Goal: Task Accomplishment & Management: Manage account settings

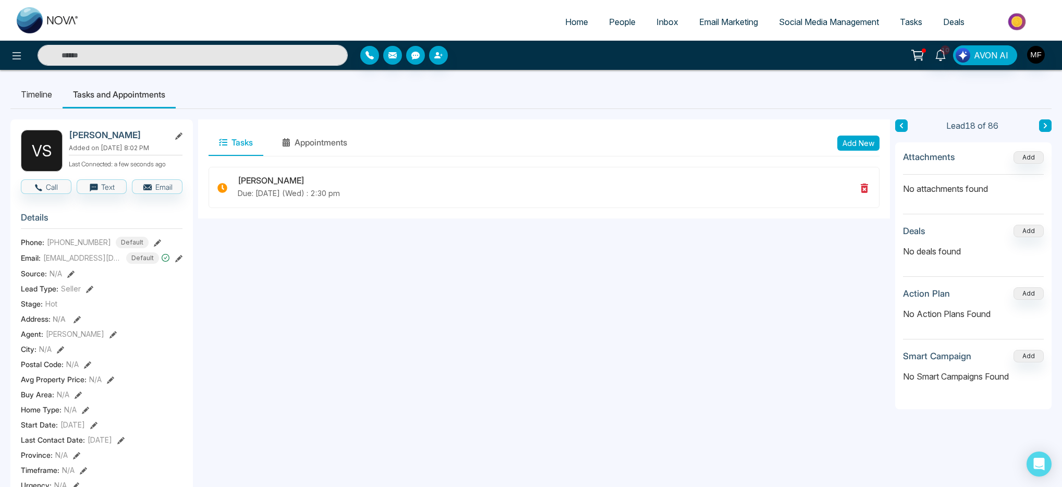
click at [577, 21] on span "Home" at bounding box center [576, 22] width 23 height 10
select select "*"
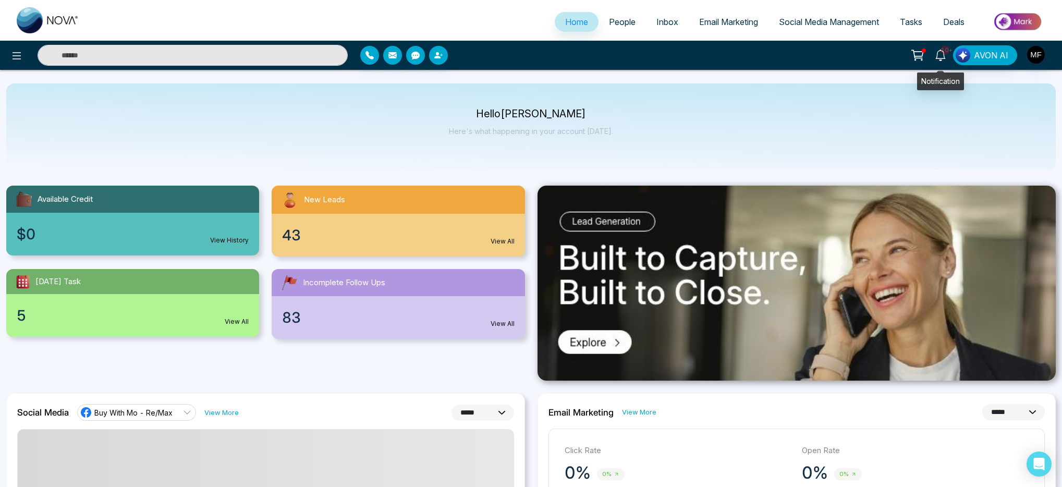
click at [939, 48] on link "10+" at bounding box center [940, 54] width 25 height 18
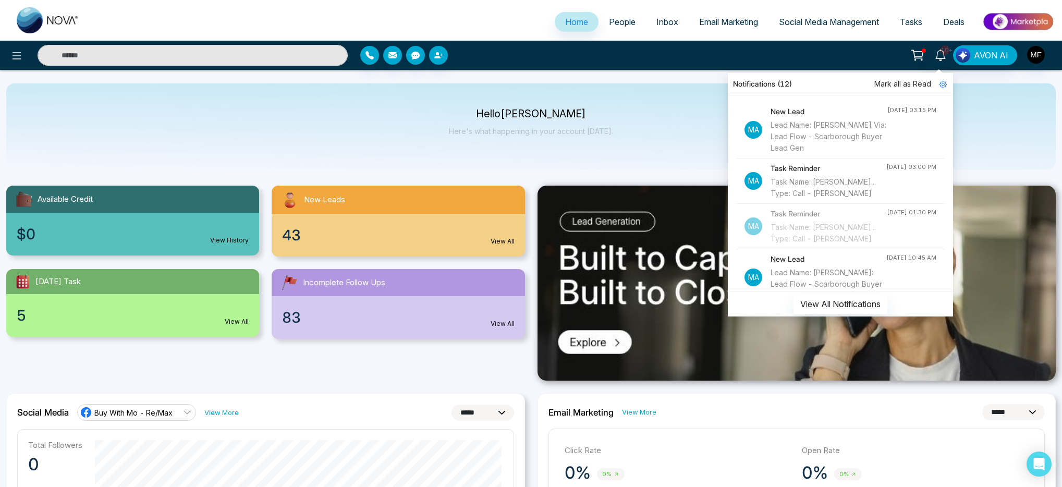
click at [823, 198] on div "Task Name: [PERSON_NAME]... Type: Call - [PERSON_NAME]" at bounding box center [829, 187] width 116 height 23
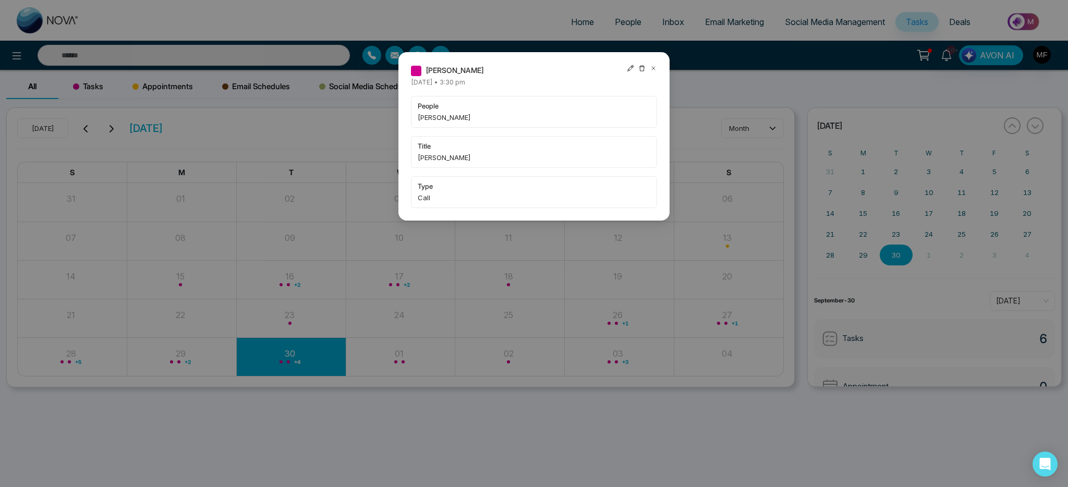
click at [458, 108] on span "people" at bounding box center [534, 106] width 233 height 10
click at [651, 68] on icon at bounding box center [653, 68] width 7 height 7
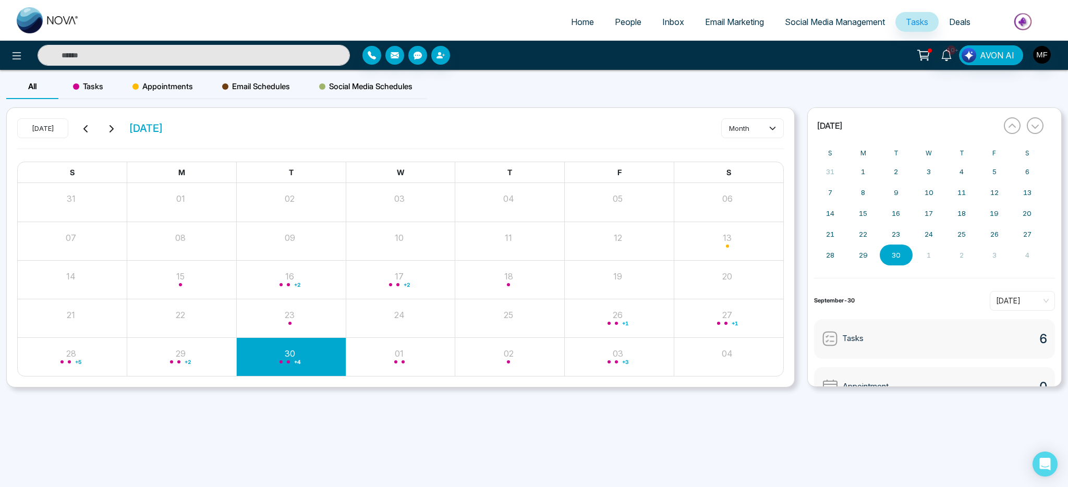
click at [25, 29] on img at bounding box center [48, 20] width 63 height 26
select select "*"
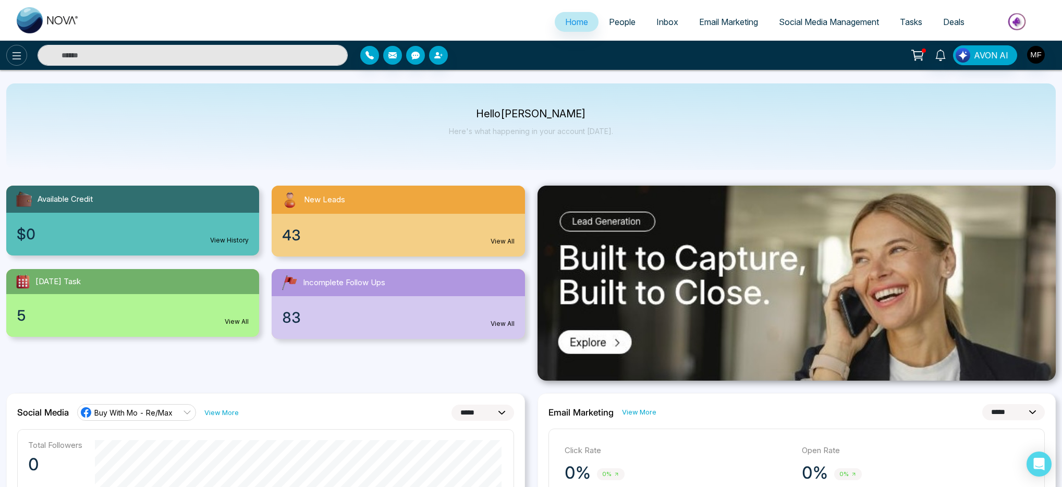
click at [13, 64] on button at bounding box center [16, 55] width 21 height 21
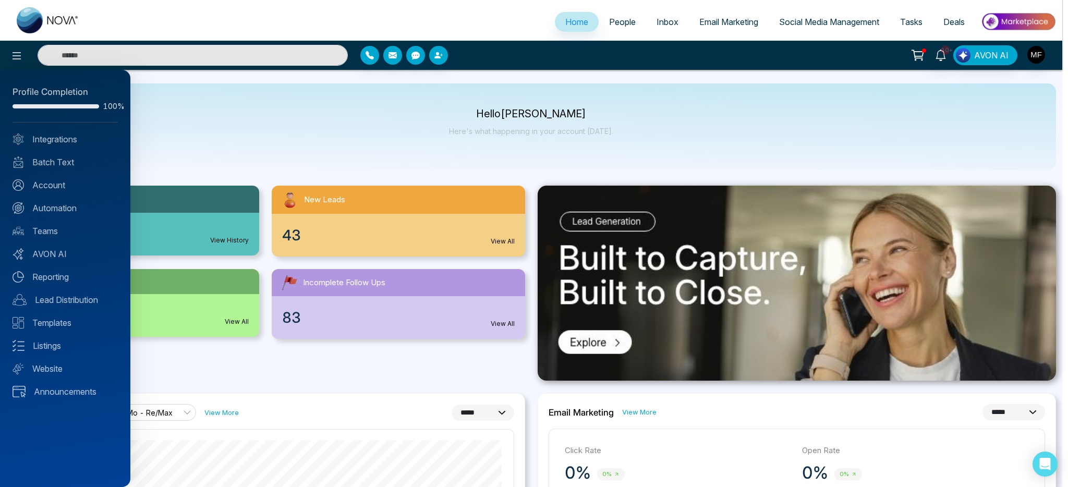
click at [120, 56] on div at bounding box center [534, 243] width 1068 height 487
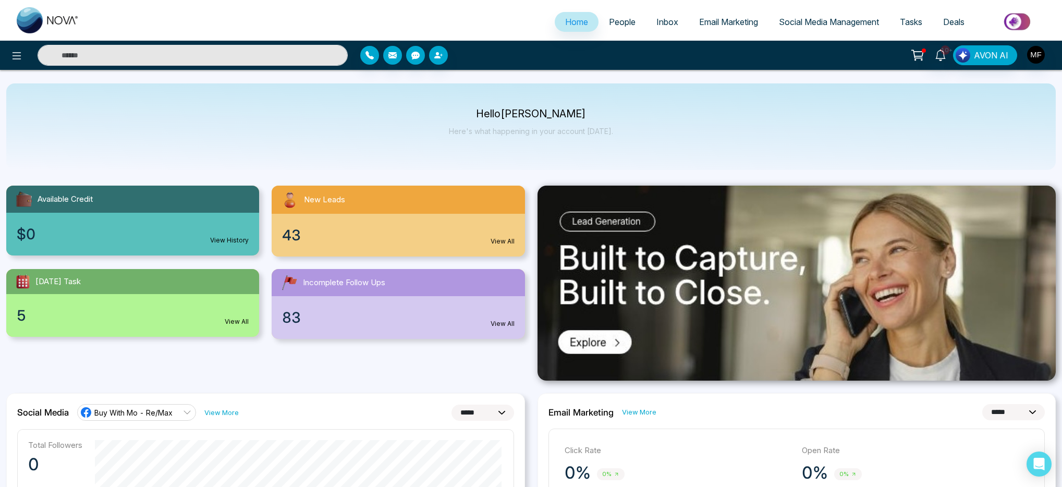
click at [120, 56] on input "text" at bounding box center [193, 55] width 310 height 21
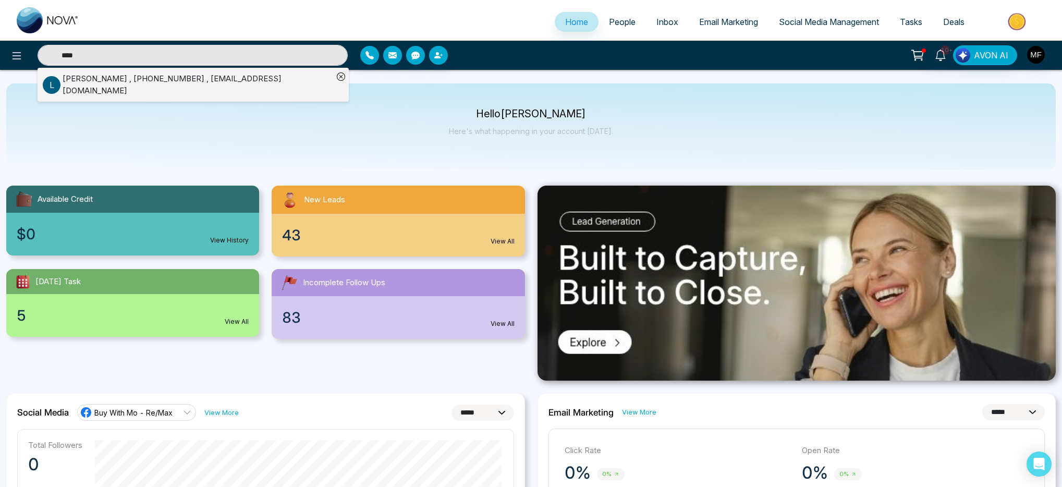
type input "****"
click at [117, 91] on div "[PERSON_NAME] , [PHONE_NUMBER] , [EMAIL_ADDRESS][DOMAIN_NAME]" at bounding box center [198, 84] width 271 height 23
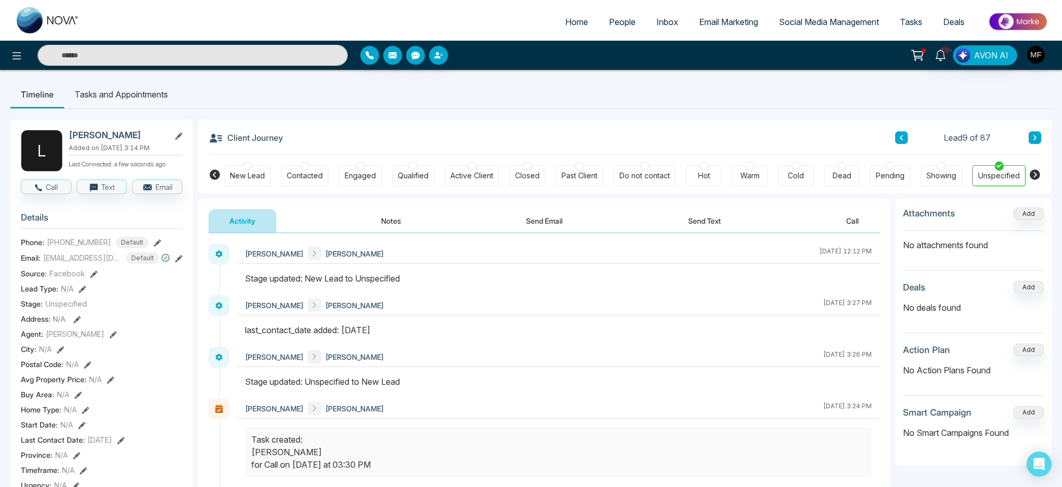
click at [395, 221] on button "Notes" at bounding box center [391, 220] width 62 height 23
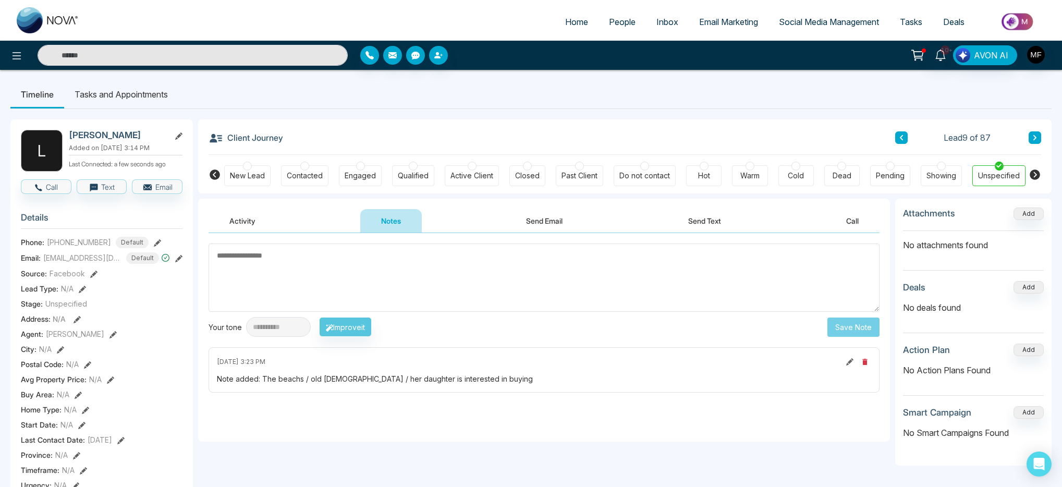
click at [610, 16] on link "People" at bounding box center [622, 22] width 47 height 20
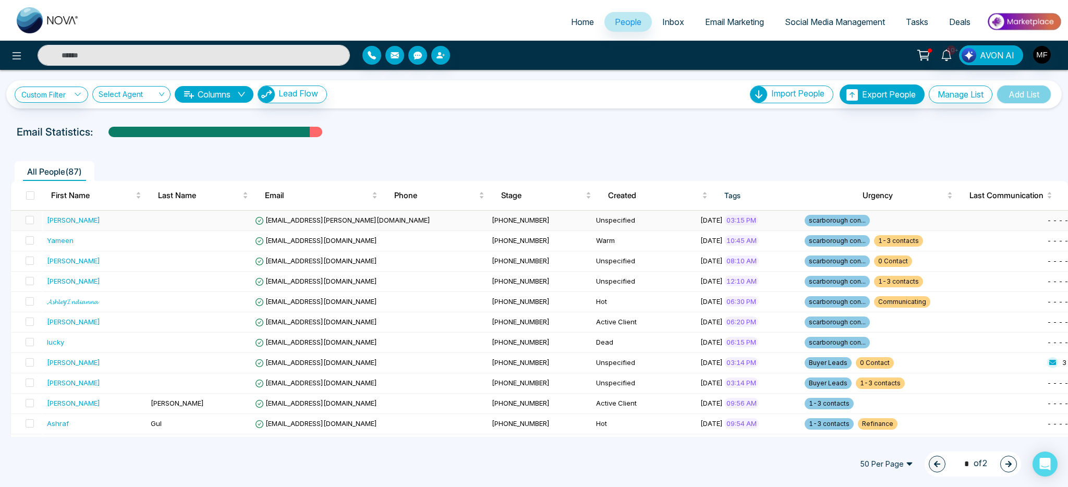
click at [150, 230] on td at bounding box center [199, 221] width 104 height 20
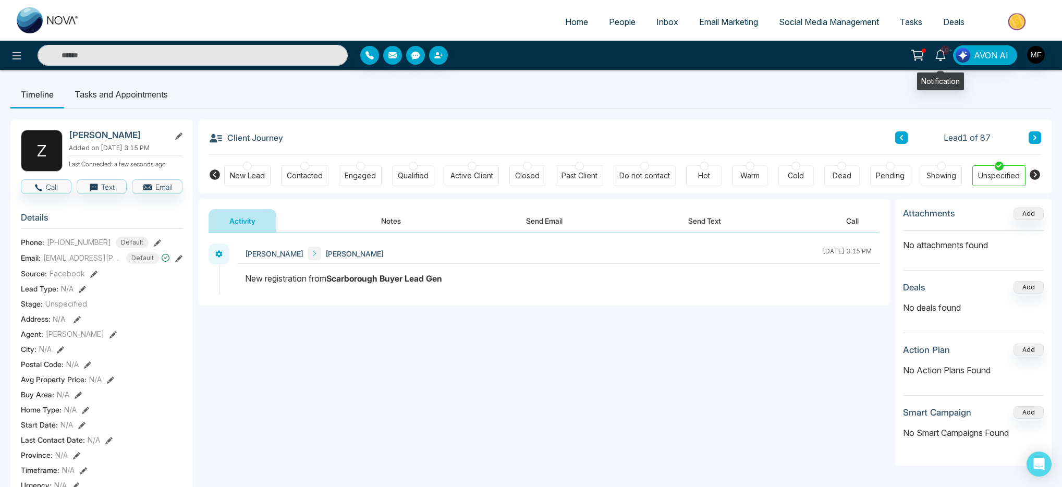
click at [948, 56] on link "10+" at bounding box center [940, 54] width 25 height 18
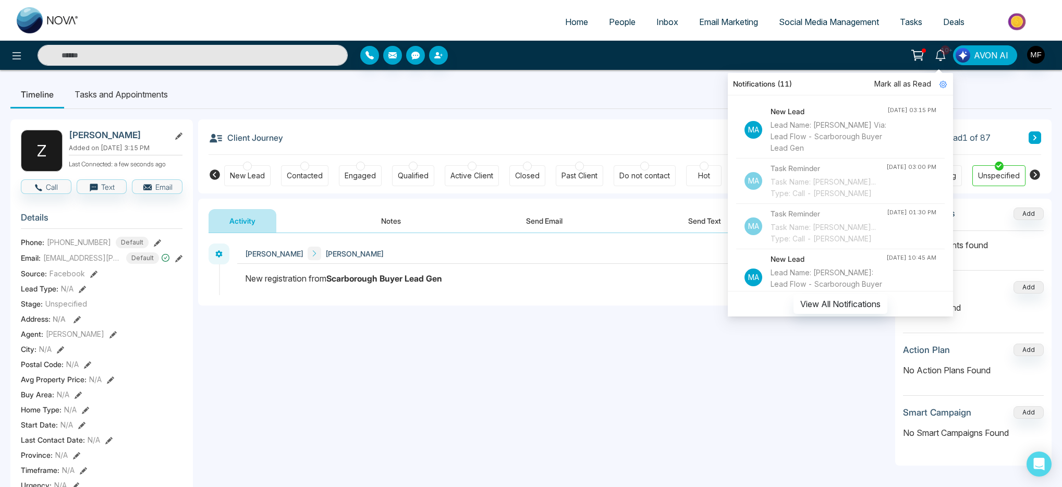
click at [677, 115] on div "**********" at bounding box center [530, 495] width 1041 height 772
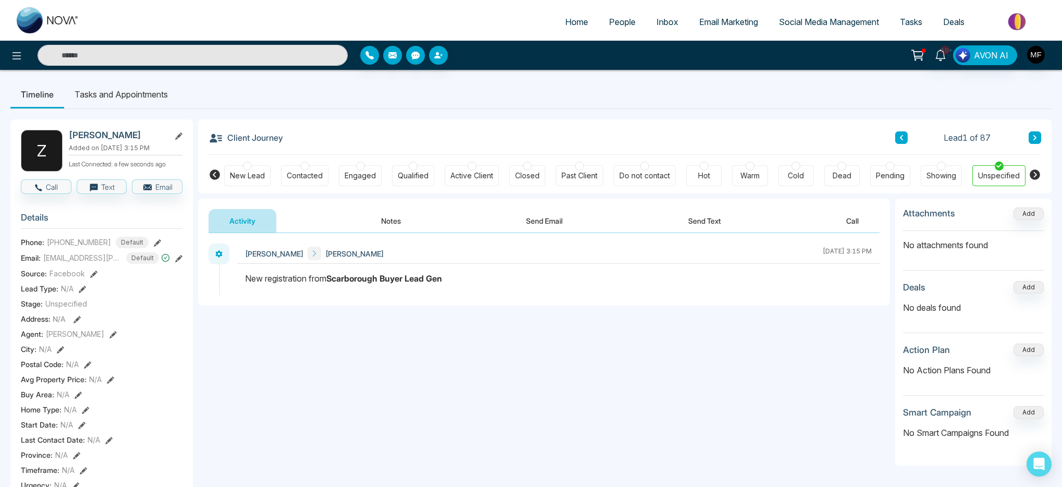
click at [385, 219] on button "Notes" at bounding box center [391, 220] width 62 height 23
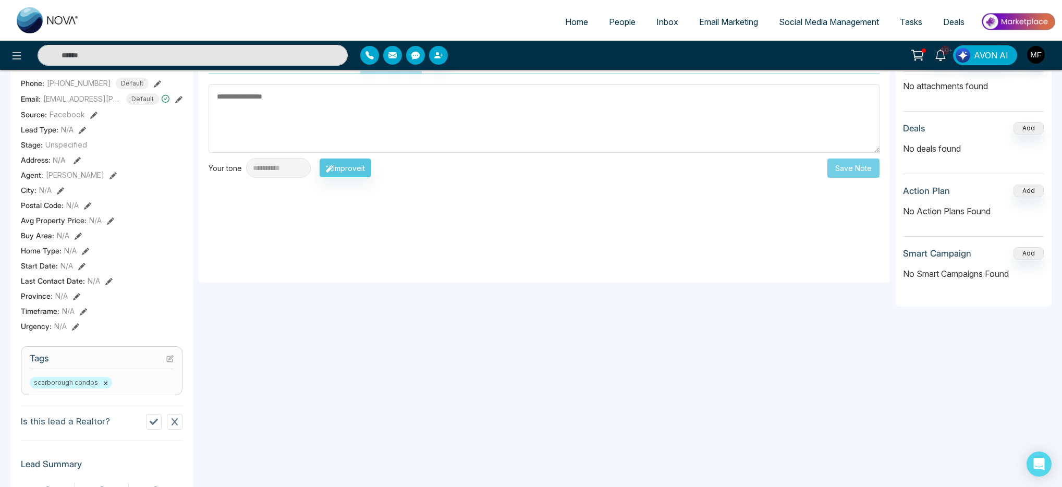
scroll to position [191, 0]
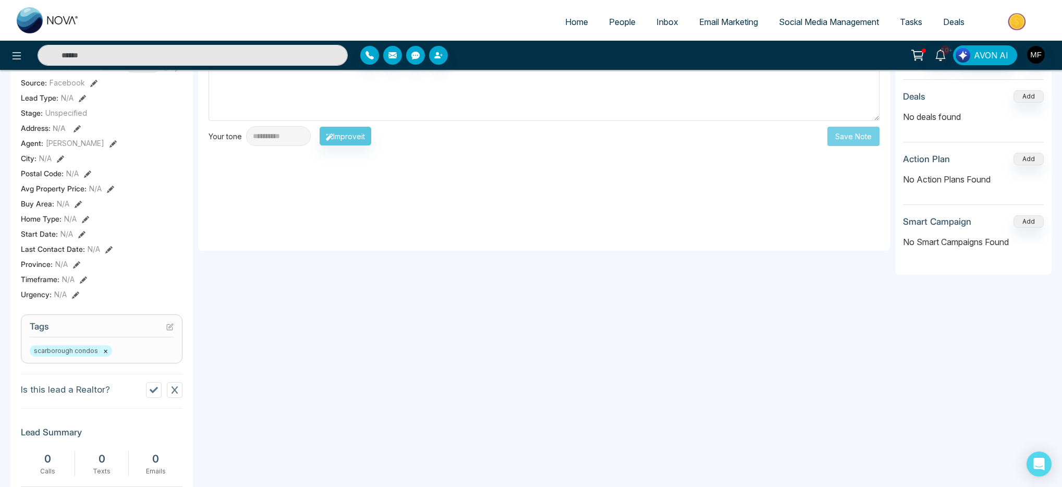
click at [138, 357] on div "scarborough condos ×" at bounding box center [102, 350] width 144 height 11
click at [175, 333] on section "Tags scarborough condos ×" at bounding box center [102, 338] width 162 height 49
click at [171, 331] on icon at bounding box center [169, 326] width 7 height 7
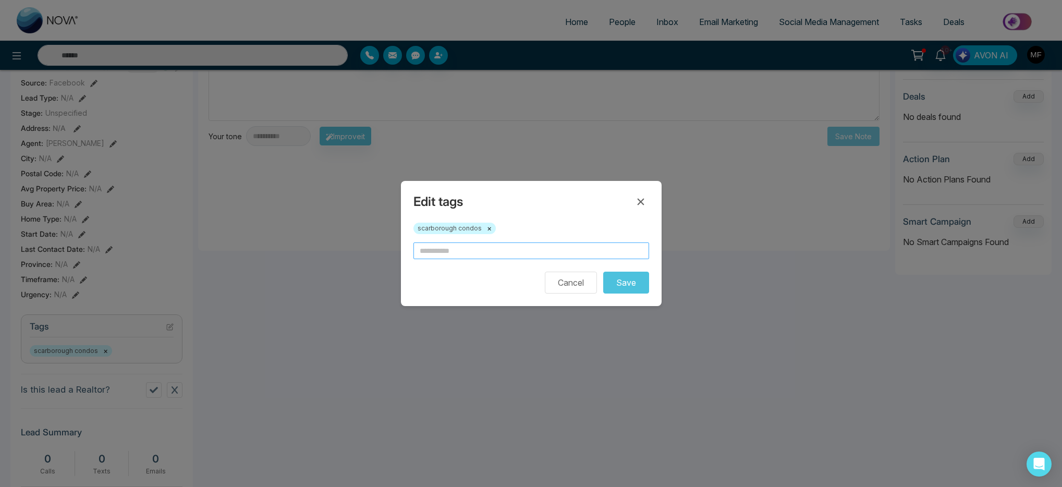
click at [462, 256] on input "text" at bounding box center [532, 250] width 236 height 17
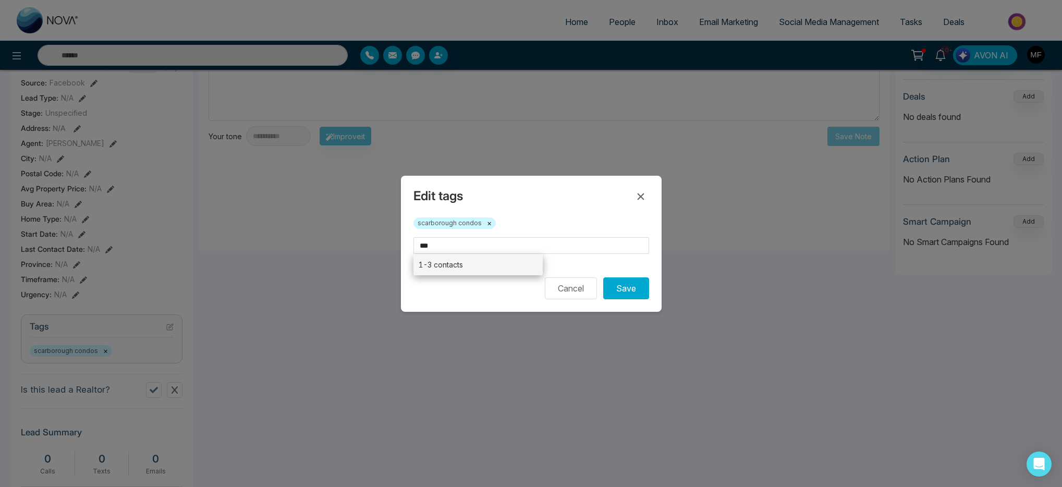
click at [471, 268] on li "1-3 contacts" at bounding box center [479, 264] width 130 height 21
type input "**********"
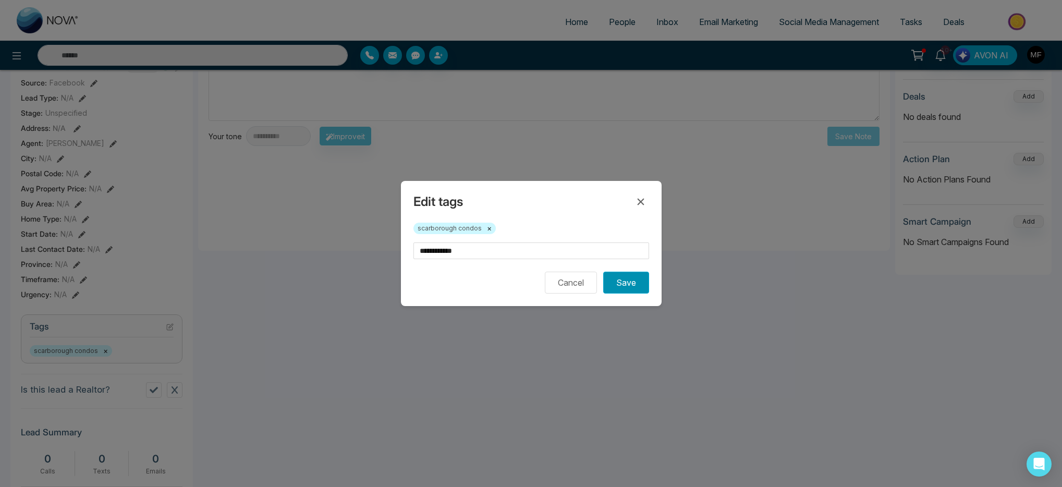
click at [648, 291] on button "Save" at bounding box center [626, 283] width 46 height 22
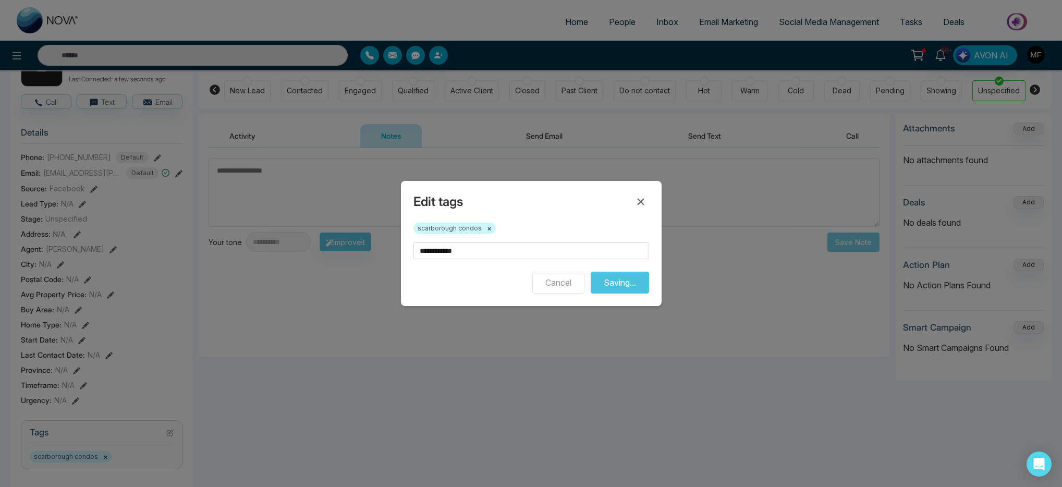
scroll to position [0, 0]
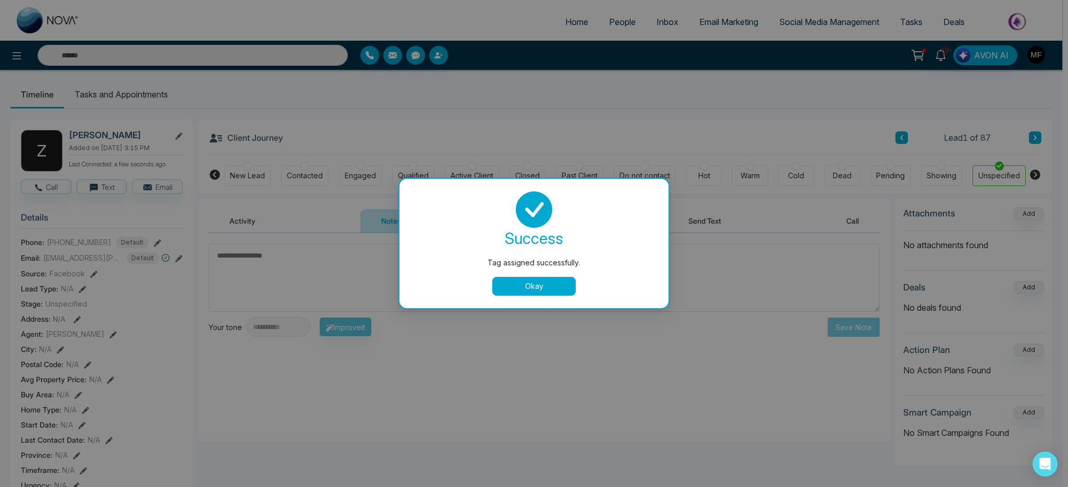
click at [564, 282] on button "Okay" at bounding box center [533, 286] width 83 height 19
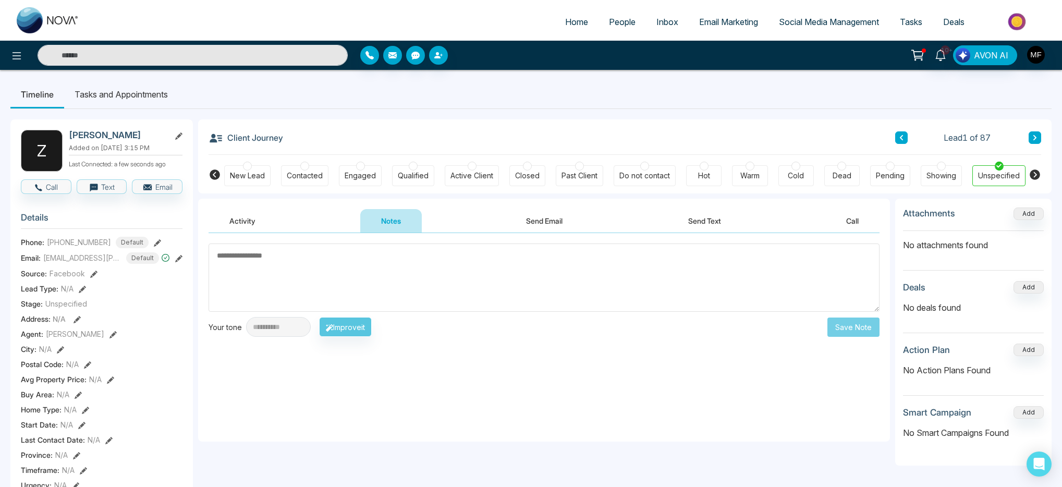
click at [408, 256] on textarea at bounding box center [544, 278] width 671 height 68
click at [738, 165] on div "Warm" at bounding box center [749, 175] width 35 height 21
click at [372, 246] on textarea at bounding box center [544, 278] width 671 height 68
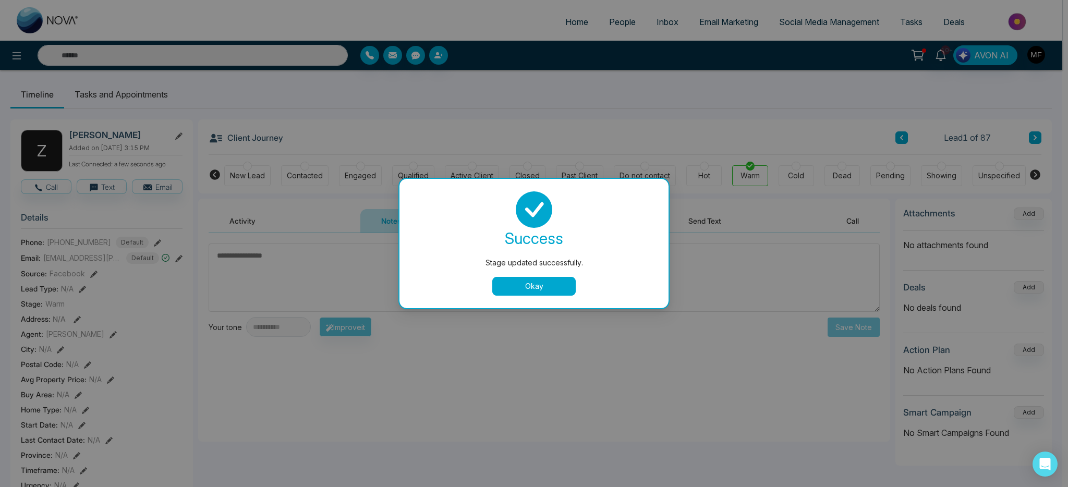
click at [555, 291] on button "Okay" at bounding box center [533, 286] width 83 height 19
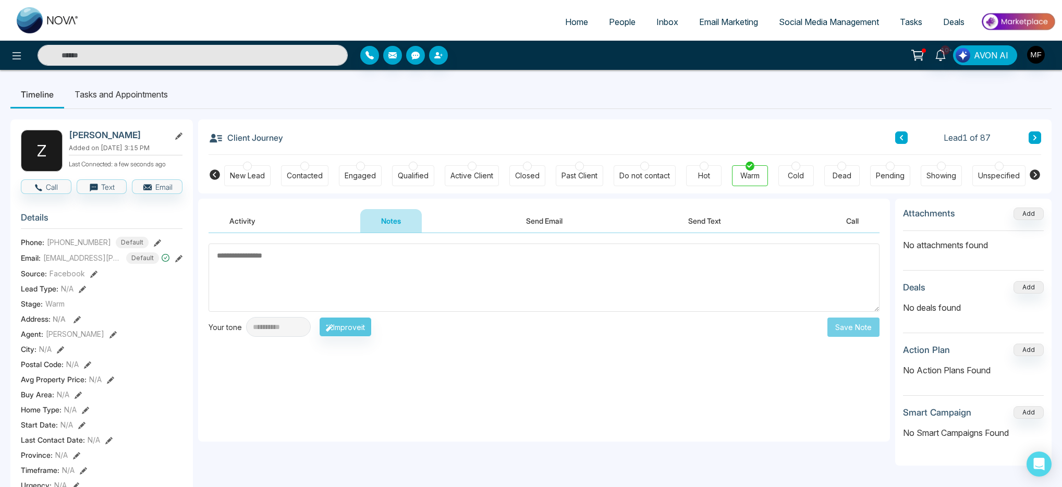
click at [409, 292] on textarea at bounding box center [544, 278] width 671 height 68
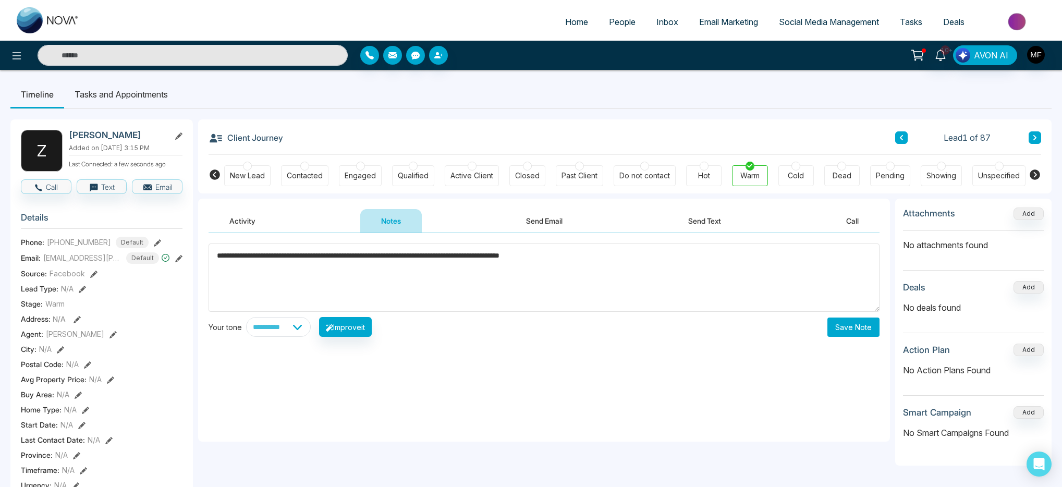
type textarea "**********"
click at [878, 333] on button "Save Note" at bounding box center [854, 327] width 52 height 19
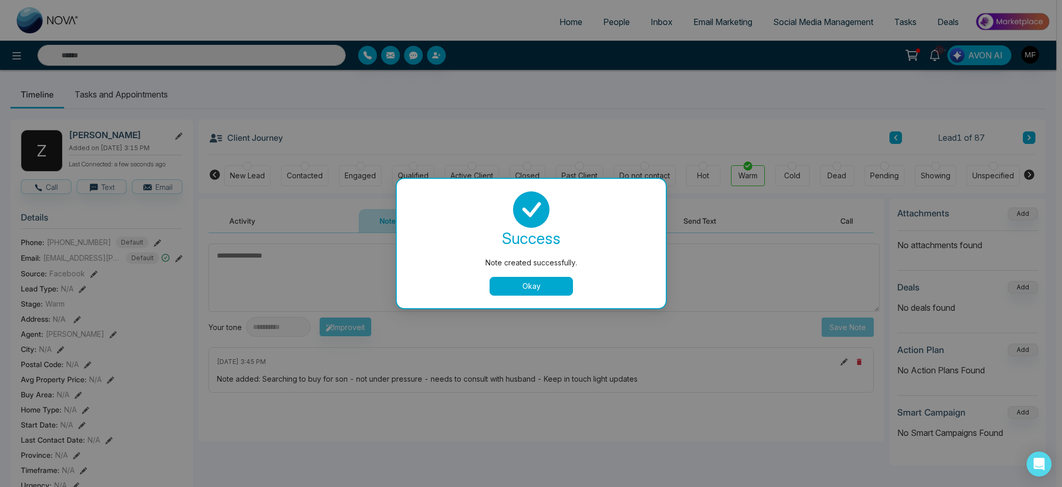
scroll to position [2, 0]
click at [527, 283] on button "Okay" at bounding box center [533, 286] width 83 height 19
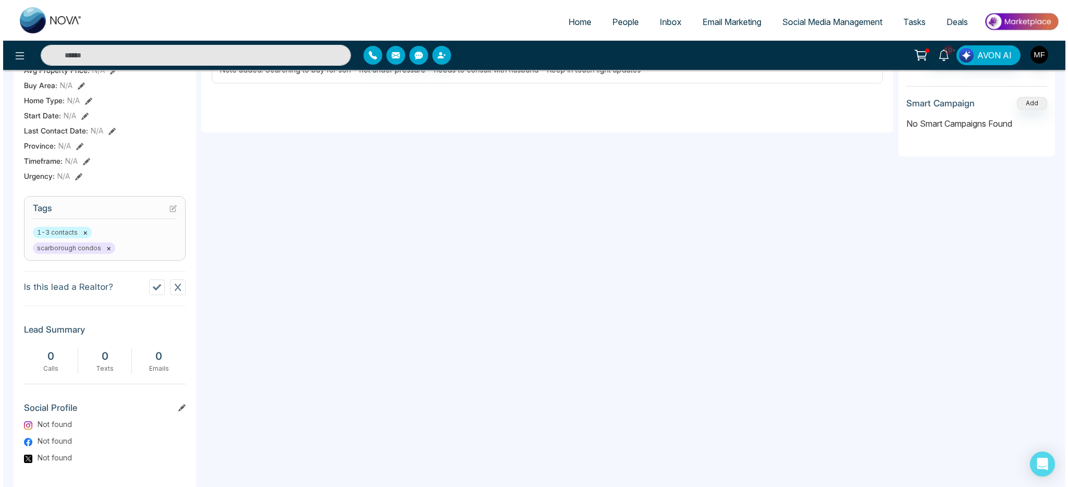
scroll to position [0, 0]
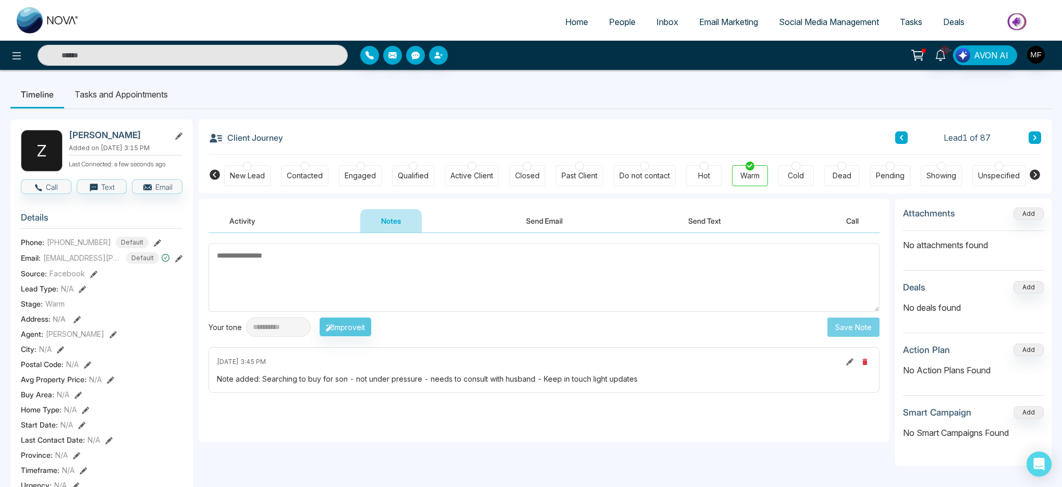
click at [611, 19] on span "People" at bounding box center [622, 22] width 27 height 10
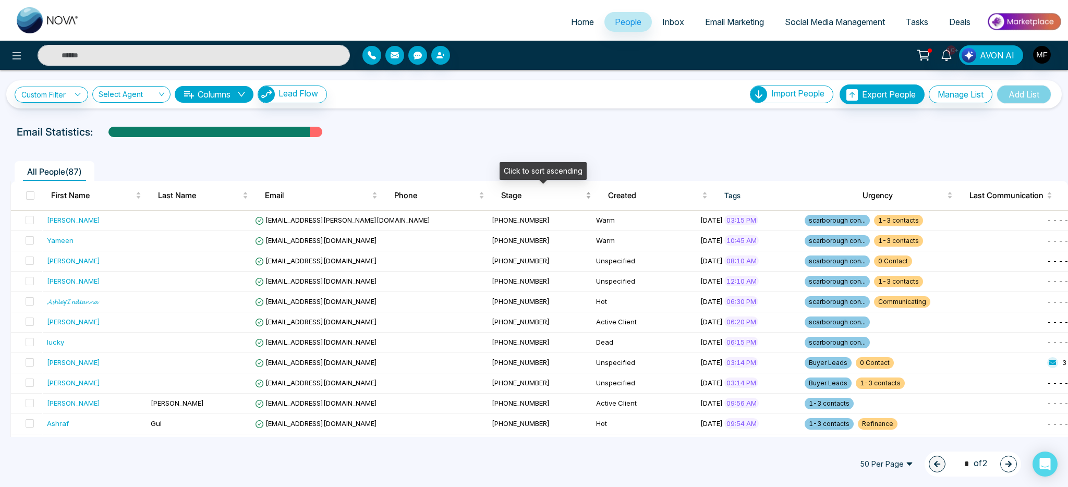
click at [519, 192] on span "Stage" at bounding box center [542, 195] width 82 height 13
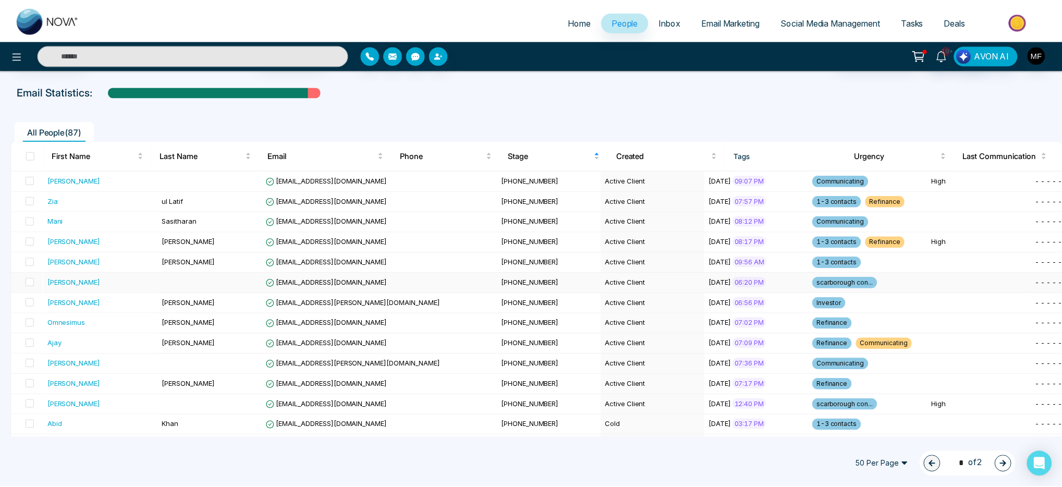
scroll to position [60, 0]
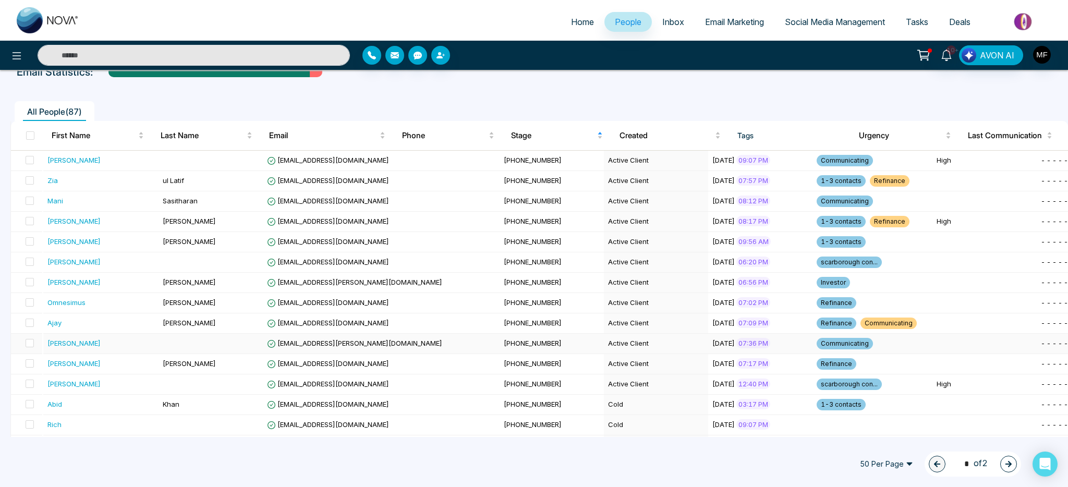
click at [116, 342] on div "[PERSON_NAME]" at bounding box center [101, 343] width 108 height 10
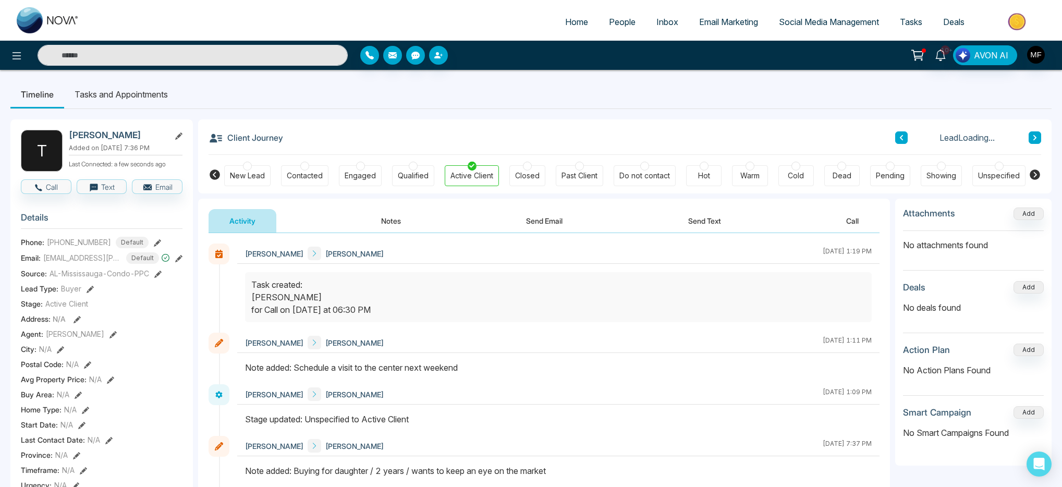
click at [565, 23] on span "Home" at bounding box center [576, 22] width 23 height 10
select select "*"
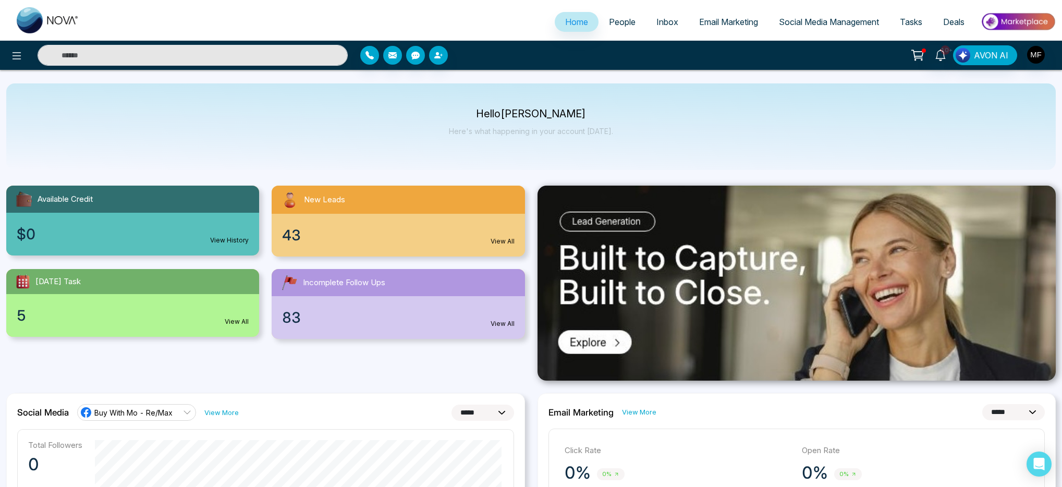
click at [623, 27] on span "People" at bounding box center [622, 22] width 27 height 10
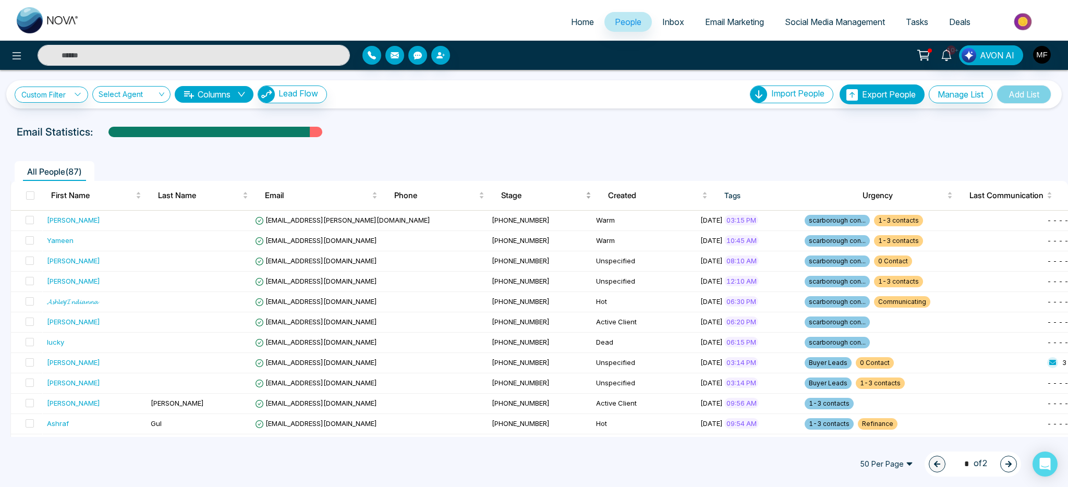
click at [515, 200] on span "Stage" at bounding box center [542, 195] width 82 height 13
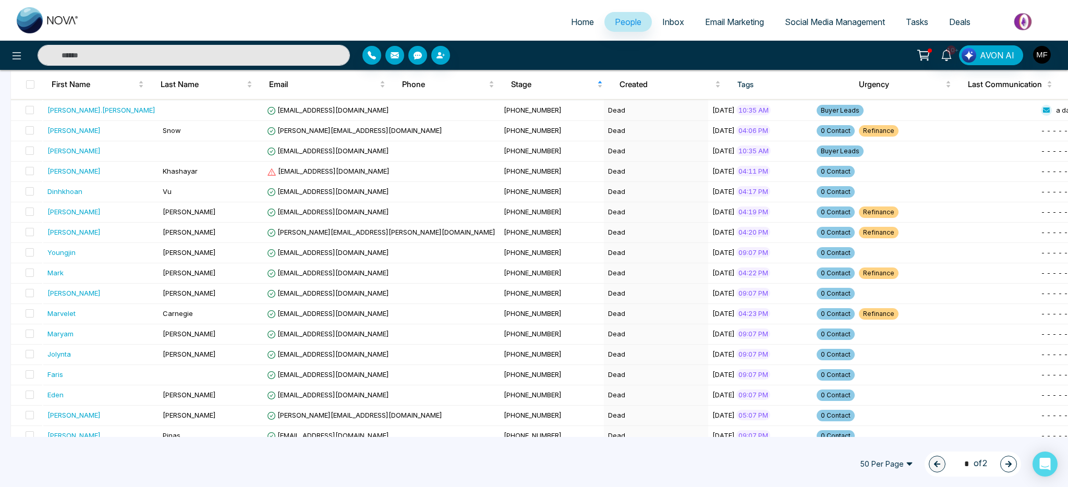
scroll to position [791, 0]
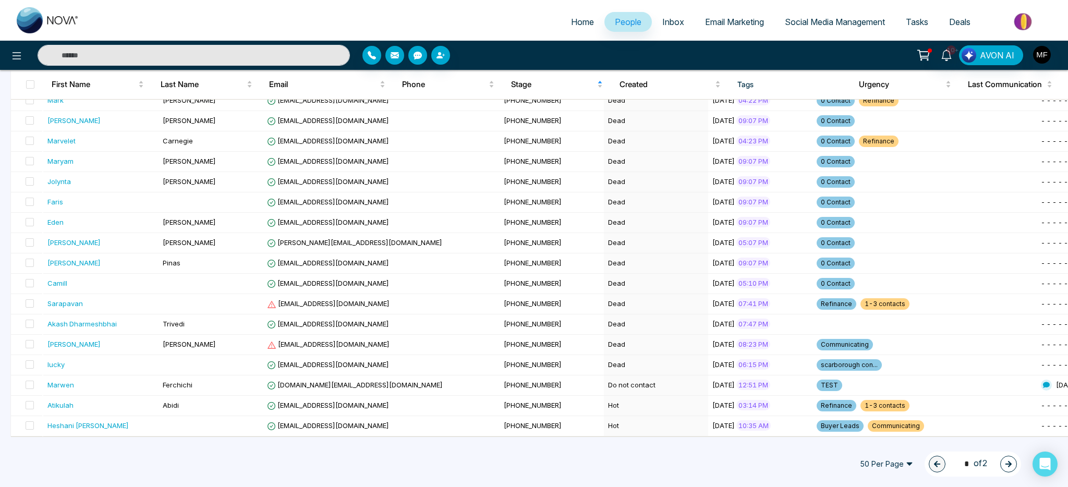
click at [896, 464] on span "50 Per Page" at bounding box center [887, 464] width 68 height 17
click at [897, 444] on div "100 Per Page" at bounding box center [886, 443] width 55 height 11
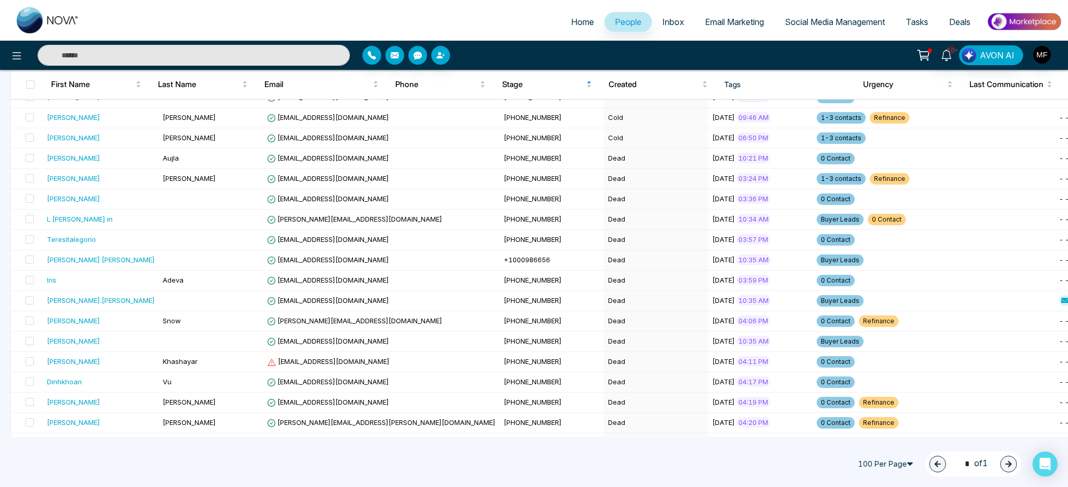
scroll to position [0, 0]
